Goal: Information Seeking & Learning: Find specific fact

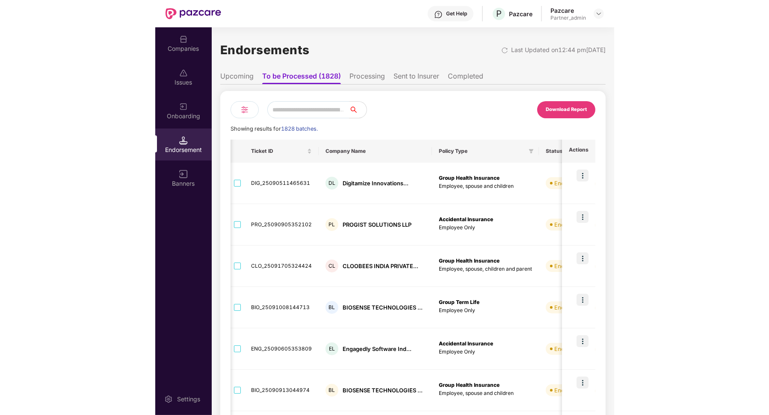
scroll to position [0, 210]
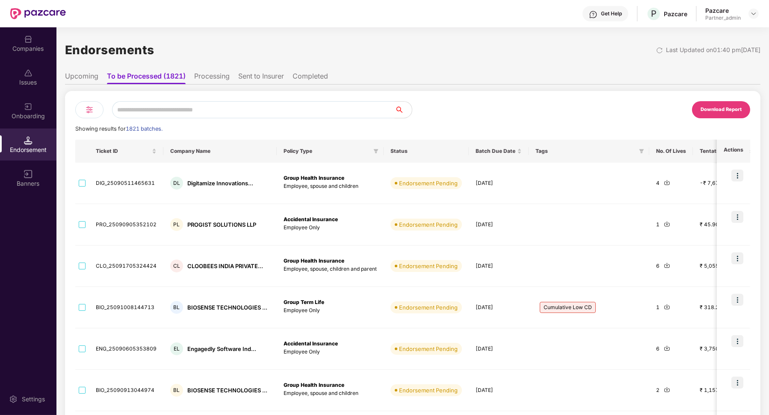
click at [740, 109] on div "Download Report" at bounding box center [720, 110] width 41 height 8
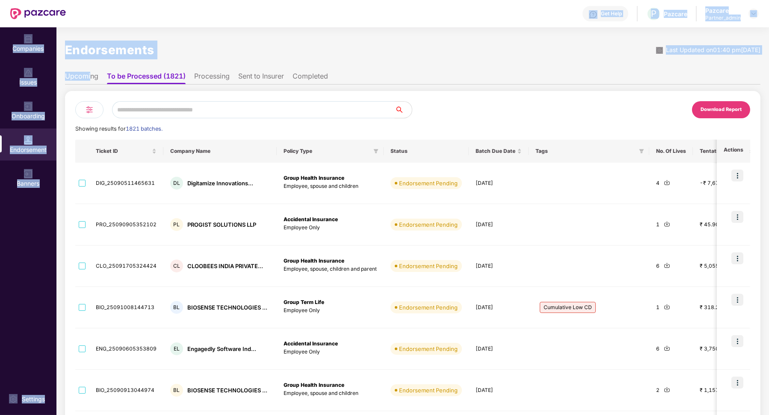
click at [91, 78] on li "Upcoming" at bounding box center [81, 78] width 33 height 12
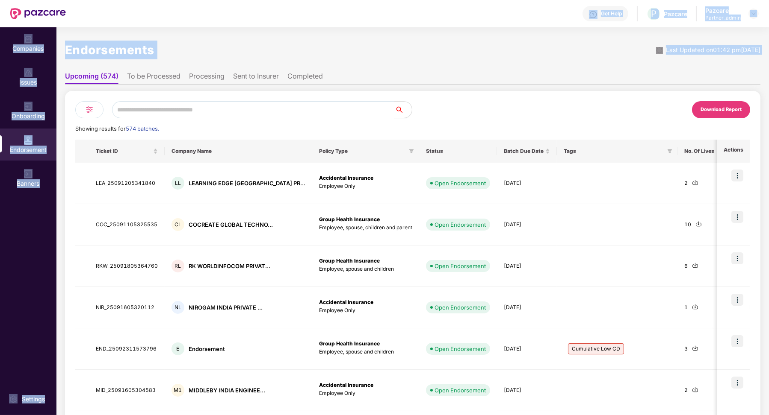
click at [206, 52] on div "Endorsements Last Updated on 01:42 pm[DATE]" at bounding box center [412, 50] width 695 height 27
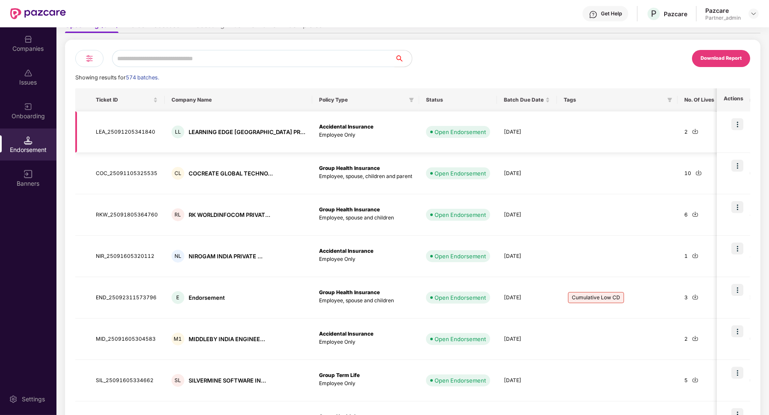
scroll to position [14, 0]
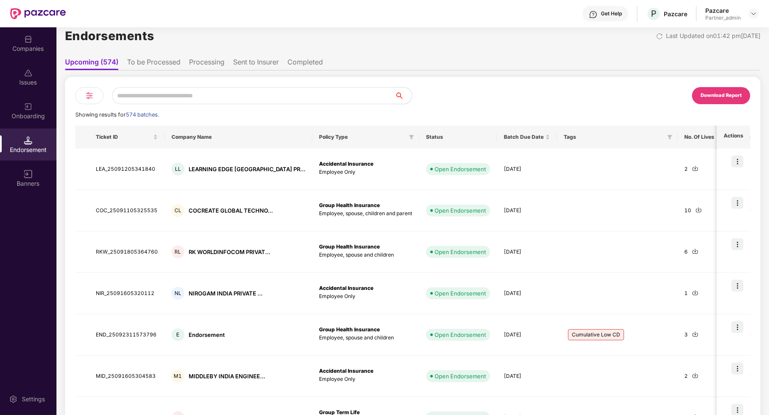
click at [209, 62] on li "Processing" at bounding box center [206, 64] width 35 height 12
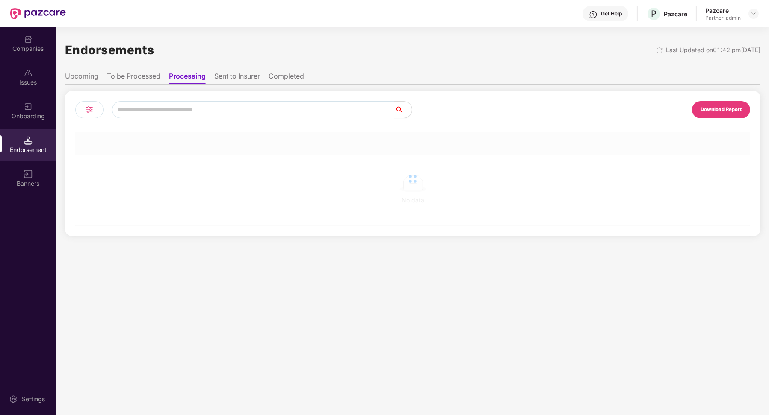
scroll to position [0, 0]
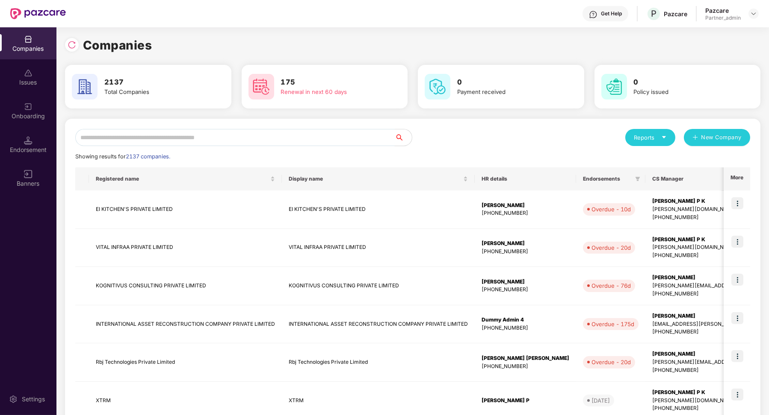
click at [218, 144] on input "text" at bounding box center [234, 137] width 319 height 17
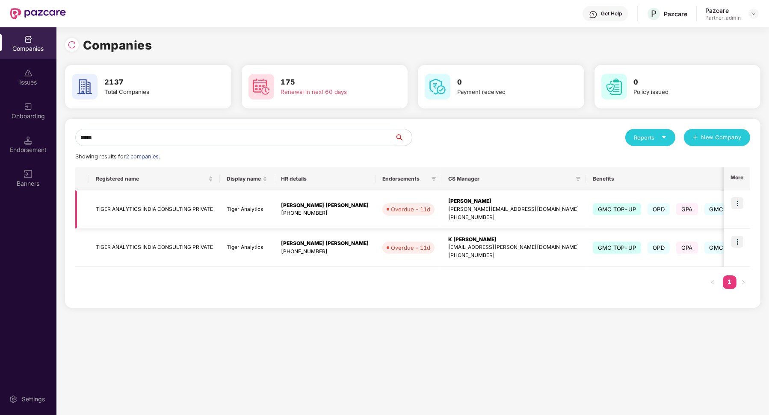
type input "*****"
click at [739, 203] on img at bounding box center [737, 203] width 12 height 12
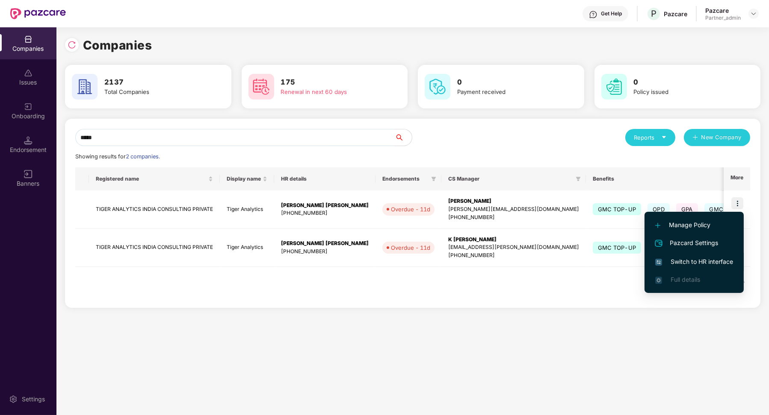
click at [668, 262] on span "Switch to HR interface" at bounding box center [694, 261] width 78 height 9
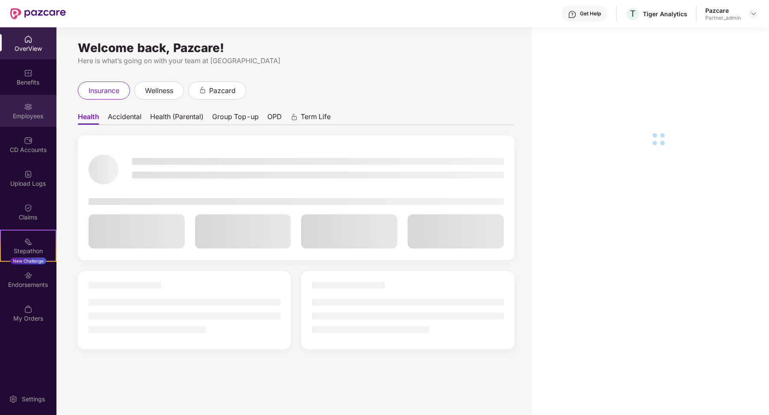
click at [35, 119] on div "Employees" at bounding box center [28, 116] width 56 height 9
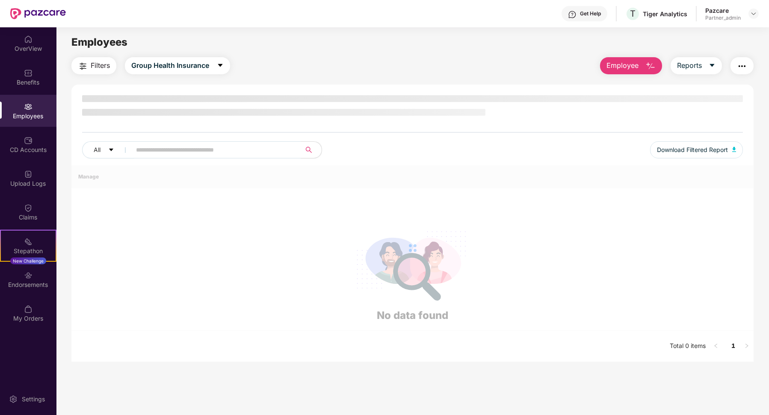
click at [183, 76] on div "Filters Group Health Insurance Employee Reports All Download Filtered Report Ma…" at bounding box center [412, 209] width 682 height 305
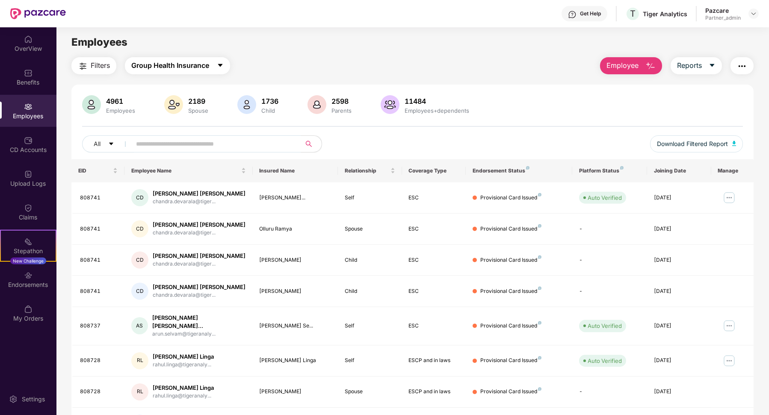
click at [183, 72] on button "Group Health Insurance" at bounding box center [177, 65] width 105 height 17
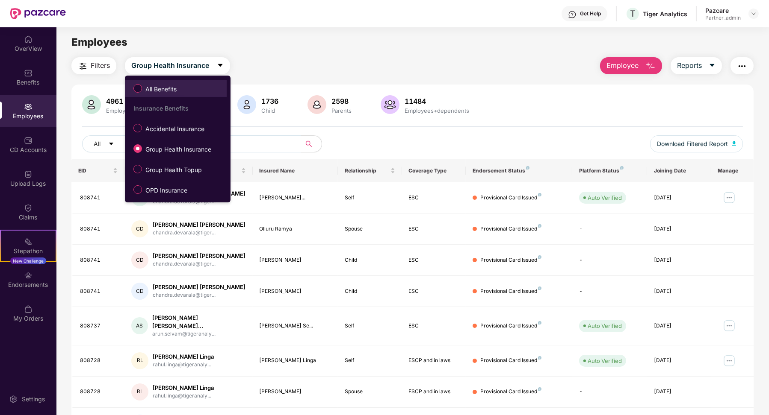
click at [179, 88] on span "All Benefits" at bounding box center [161, 89] width 38 height 9
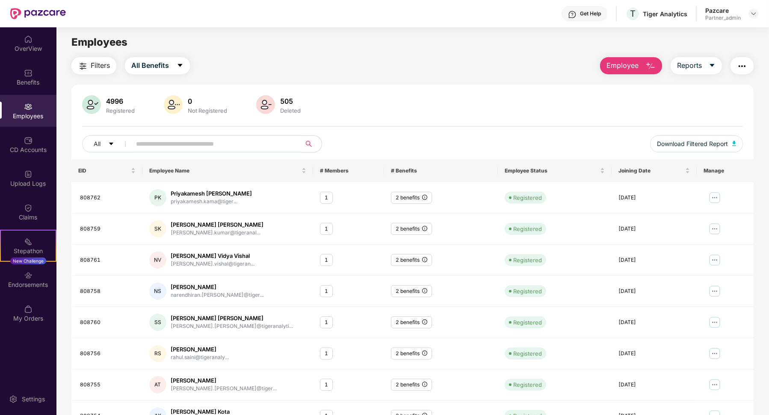
click at [204, 147] on input "text" at bounding box center [212, 144] width 153 height 13
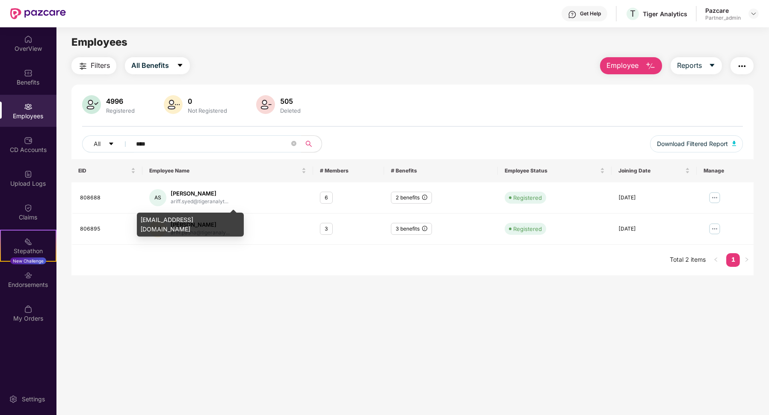
type input "****"
click at [187, 218] on div "[EMAIL_ADDRESS][DOMAIN_NAME]" at bounding box center [190, 225] width 107 height 24
copy div "[EMAIL_ADDRESS][DOMAIN_NAME]"
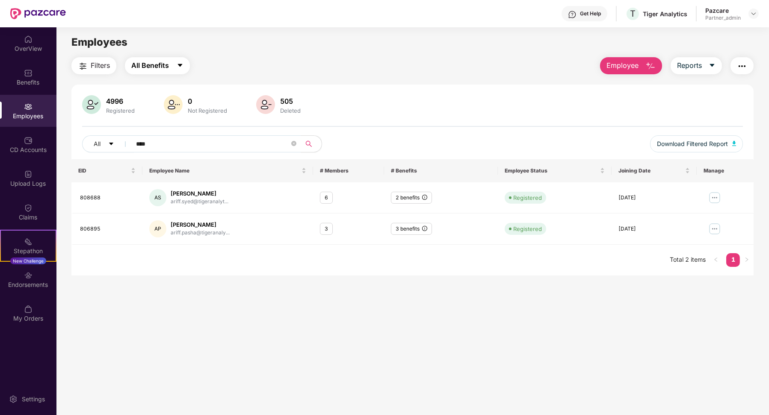
click at [156, 71] on button "All Benefits" at bounding box center [157, 65] width 65 height 17
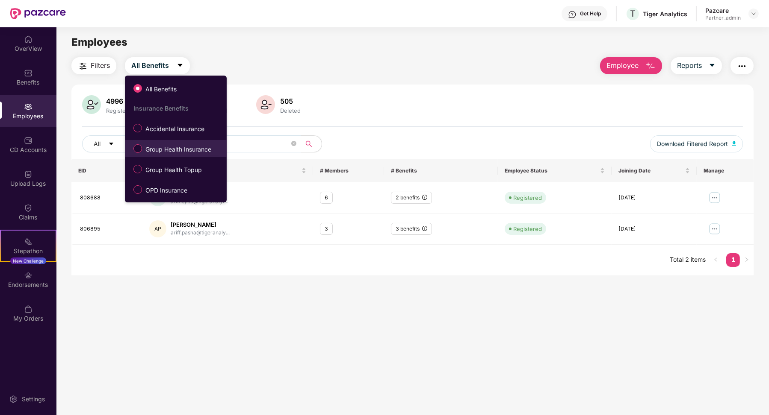
click at [159, 146] on span "Group Health Insurance" at bounding box center [178, 149] width 73 height 9
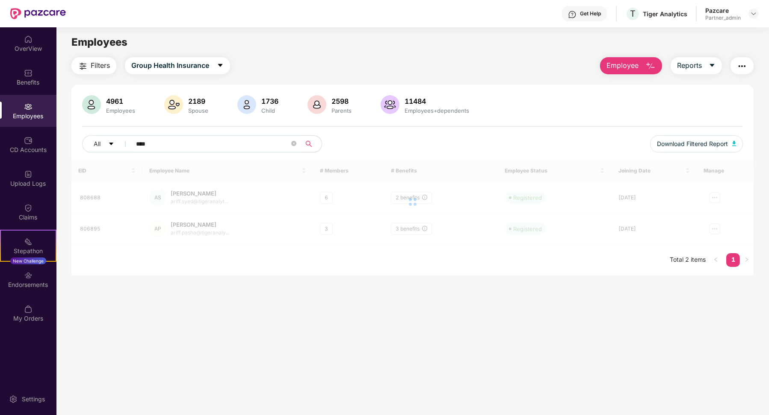
click at [169, 146] on input "****" at bounding box center [212, 144] width 153 height 13
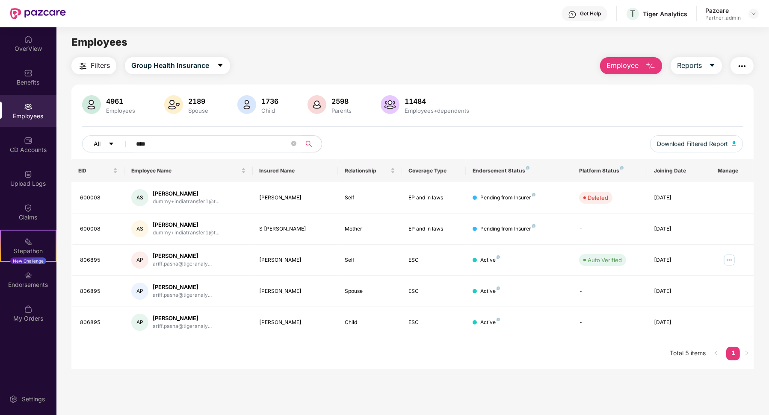
drag, startPoint x: 169, startPoint y: 147, endPoint x: 122, endPoint y: 142, distance: 46.8
click at [124, 145] on div "All ****" at bounding box center [275, 143] width 386 height 17
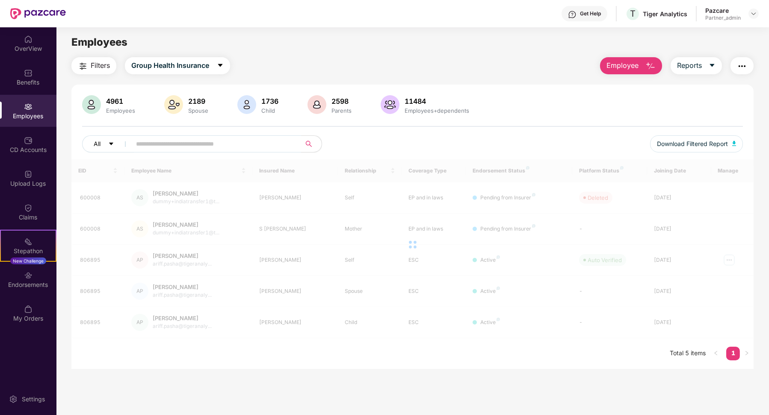
paste input "**********"
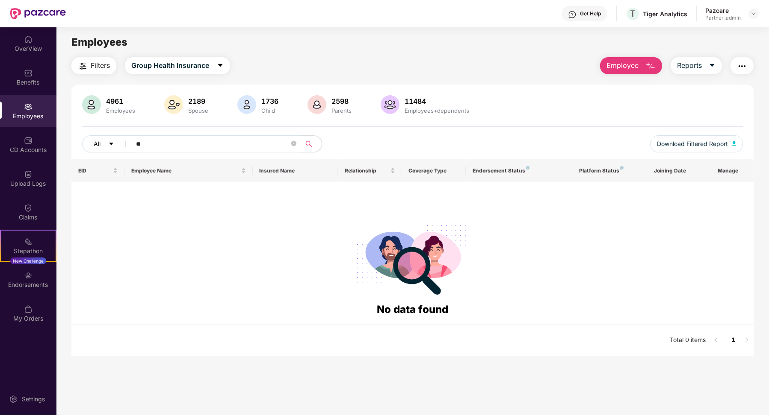
type input "*"
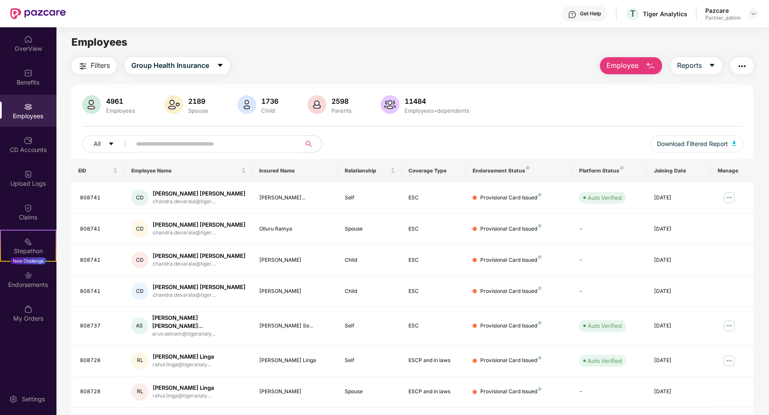
scroll to position [31, 0]
